Goal: Information Seeking & Learning: Learn about a topic

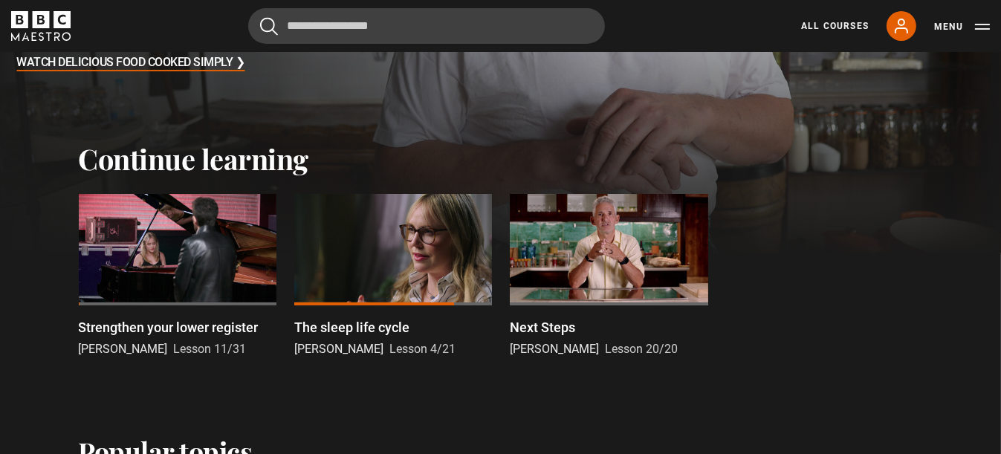
scroll to position [372, 0]
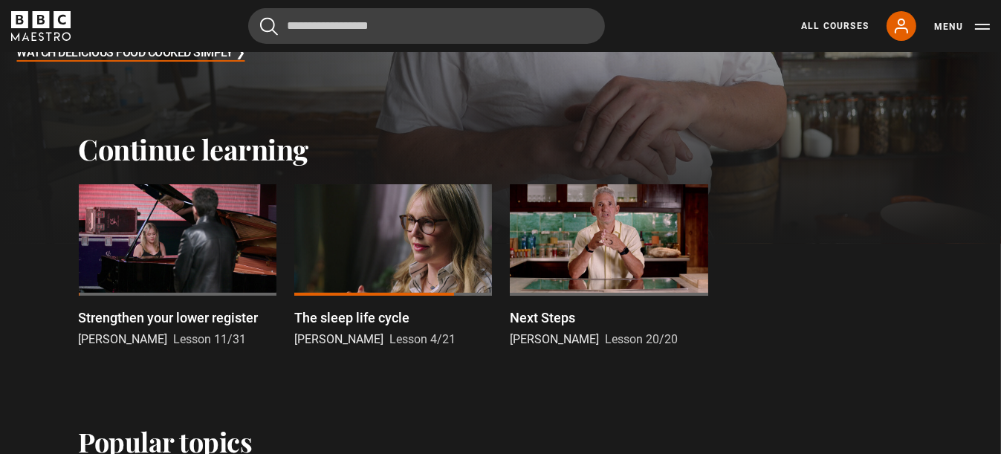
click at [166, 259] on div at bounding box center [178, 239] width 198 height 111
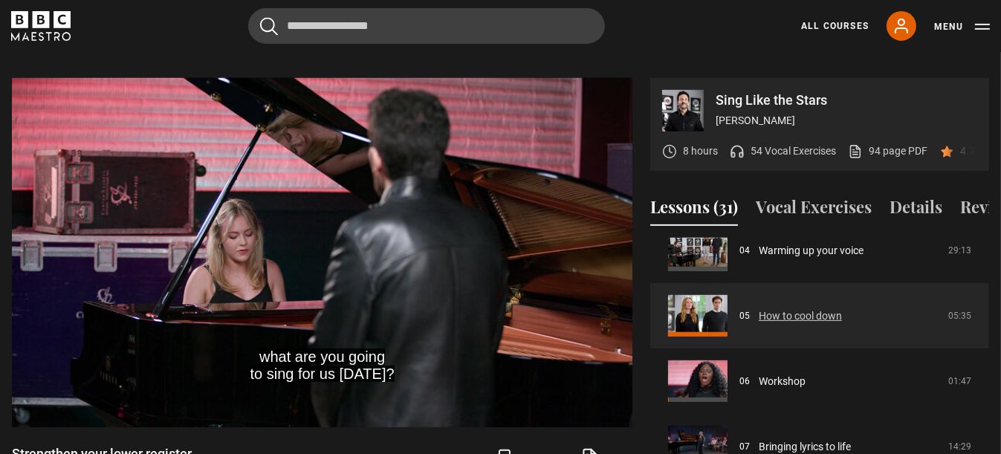
scroll to position [207, 0]
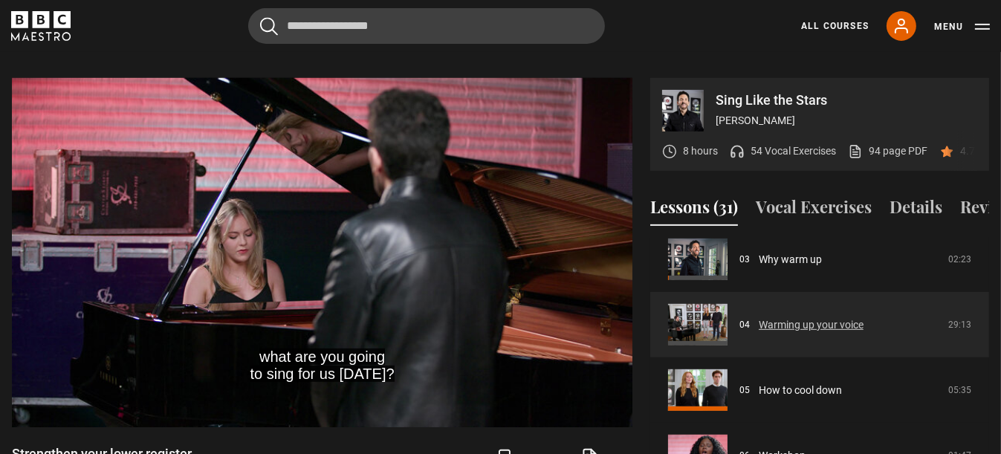
click at [765, 321] on link "Warming up your voice" at bounding box center [811, 325] width 105 height 16
click at [789, 325] on link "Warming up your voice" at bounding box center [811, 325] width 105 height 16
click at [789, 323] on link "Warming up your voice" at bounding box center [811, 325] width 105 height 16
click at [759, 324] on link "Warming up your voice" at bounding box center [811, 325] width 105 height 16
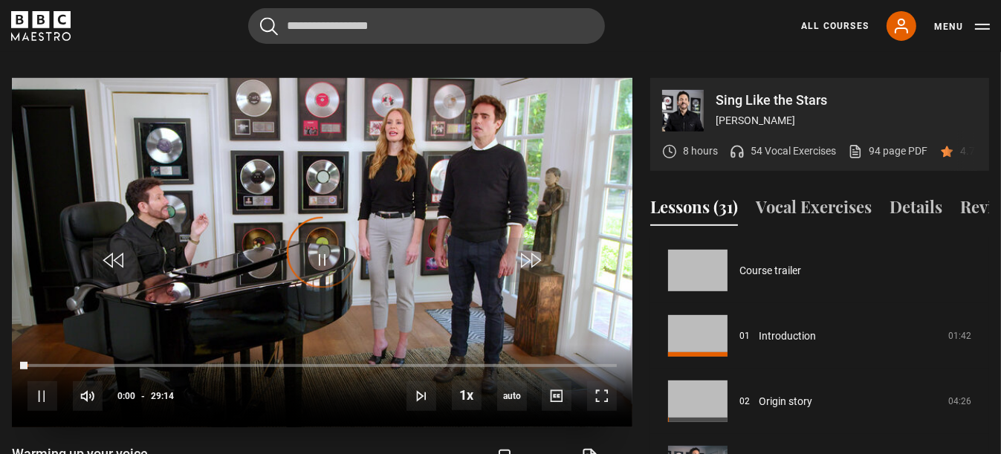
scroll to position [195, 0]
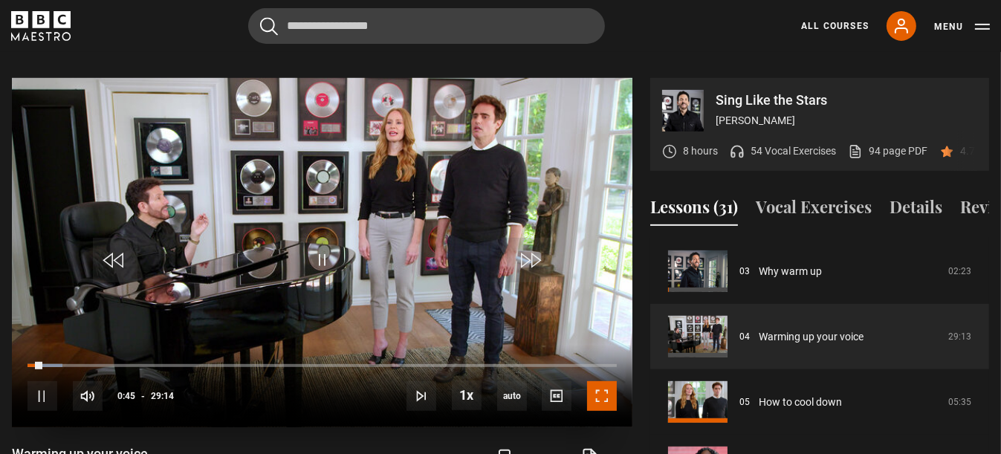
click at [609, 381] on span "Video Player" at bounding box center [602, 396] width 30 height 30
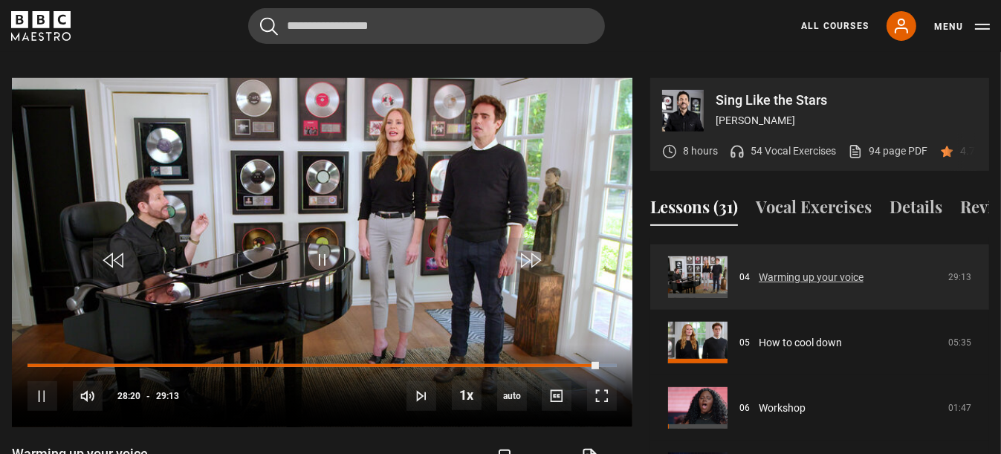
scroll to position [270, 0]
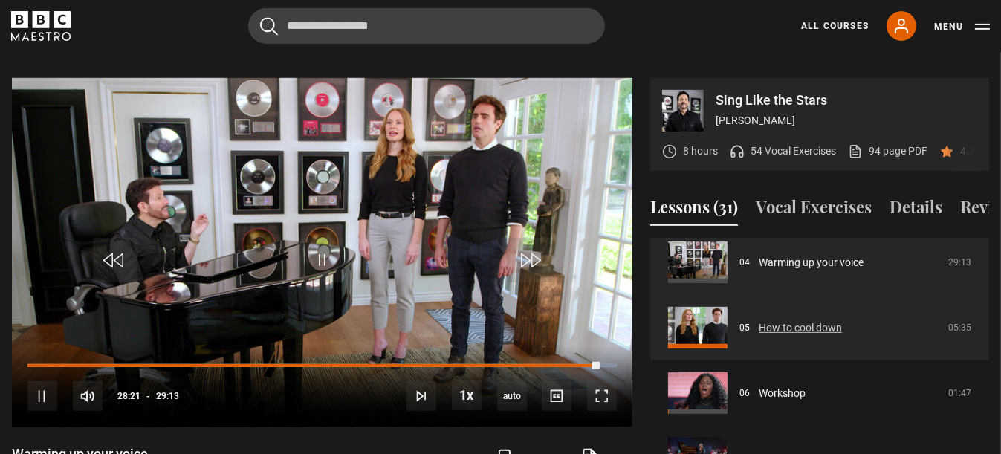
click at [773, 323] on link "How to cool down" at bounding box center [800, 328] width 83 height 16
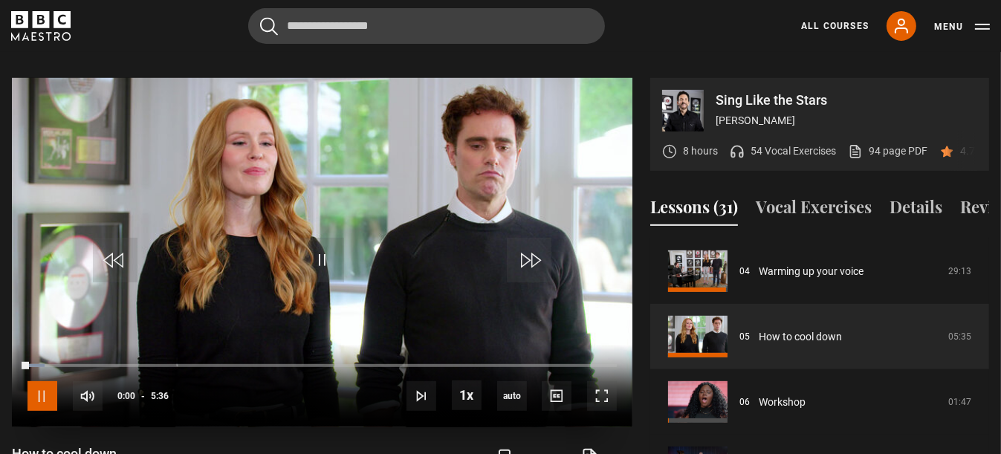
click at [46, 381] on span "Video Player" at bounding box center [42, 396] width 30 height 30
